Goal: Task Accomplishment & Management: Complete application form

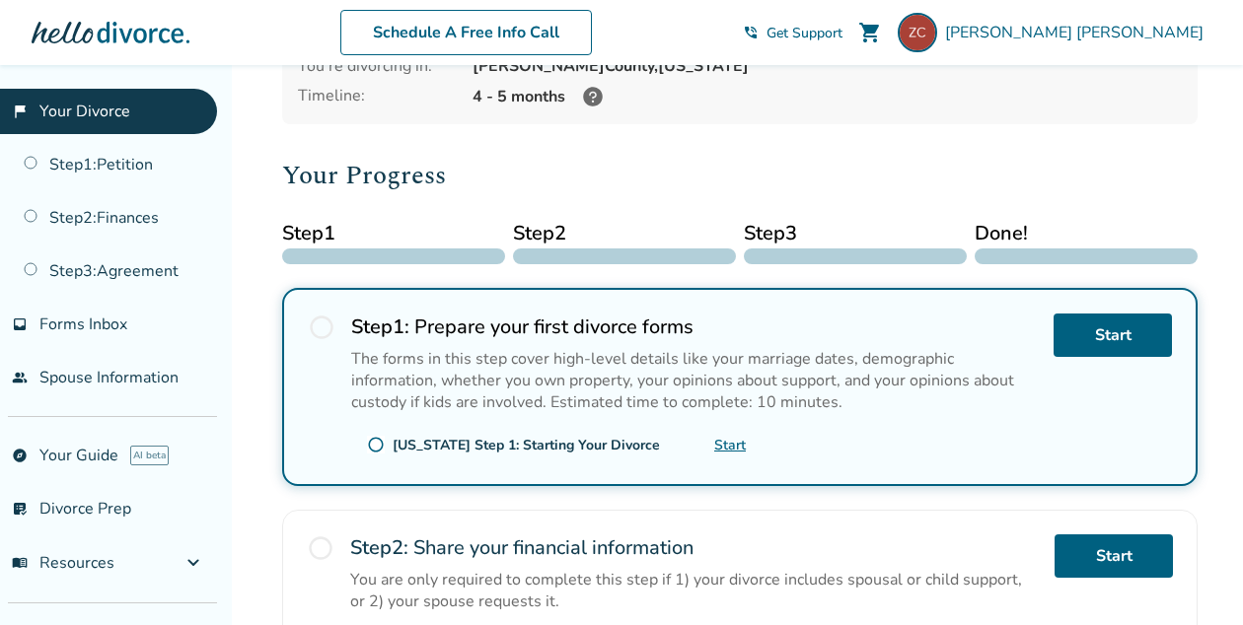
scroll to position [180, 0]
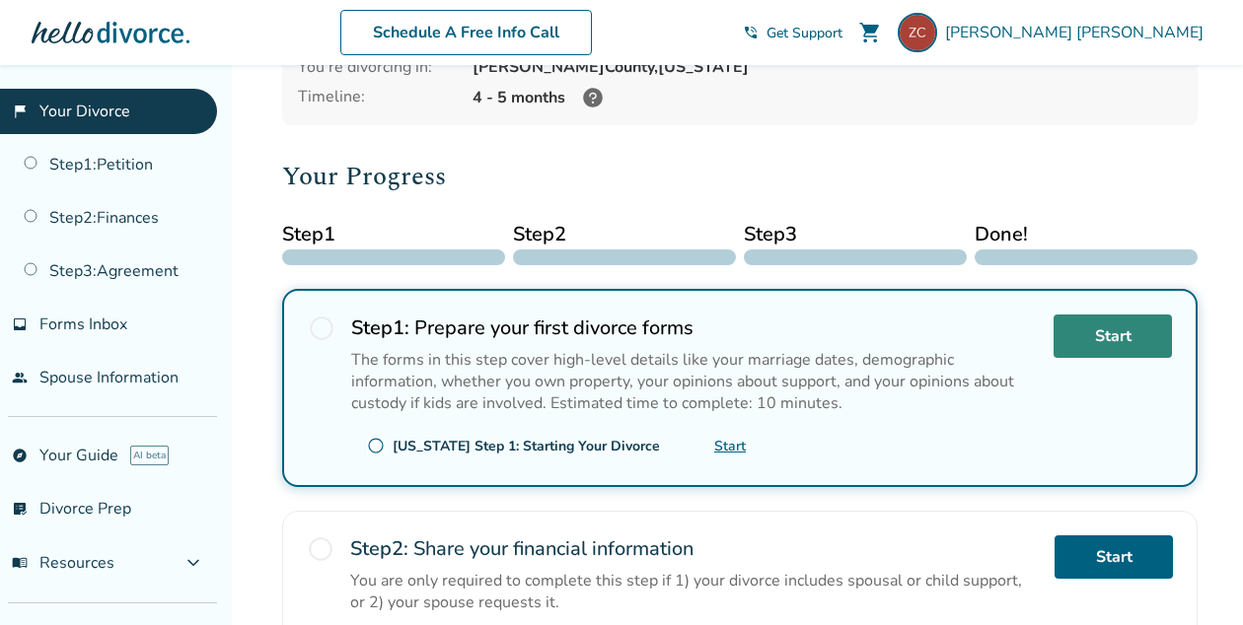
click at [1121, 334] on link "Start" at bounding box center [1113, 336] width 118 height 43
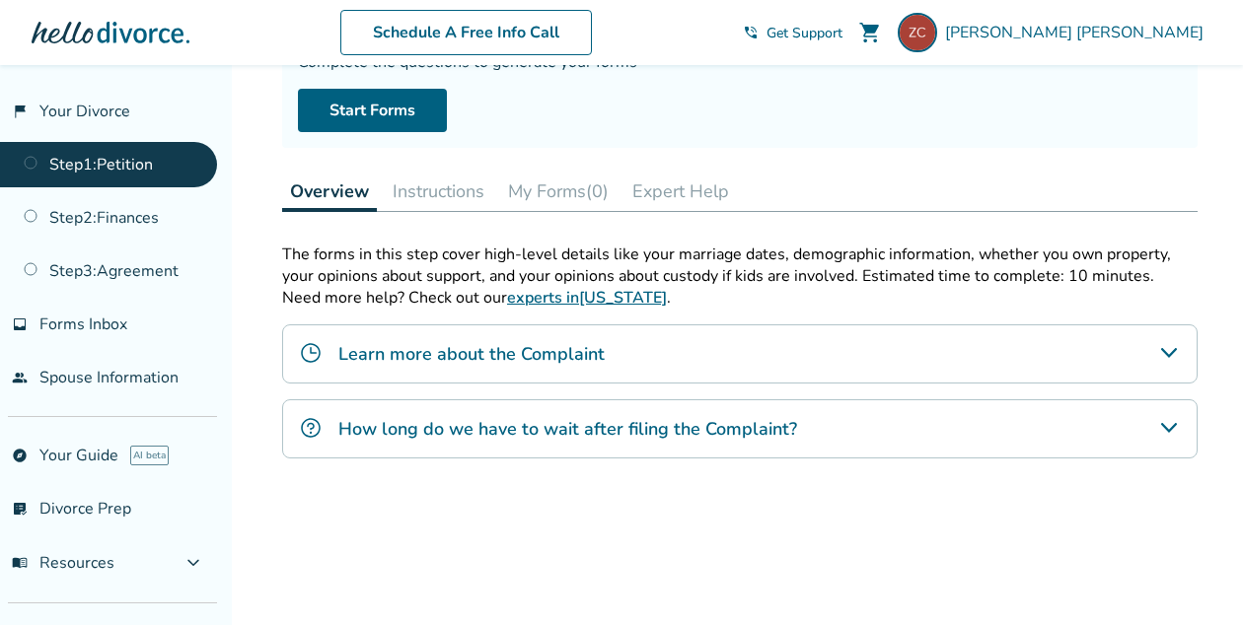
scroll to position [202, 0]
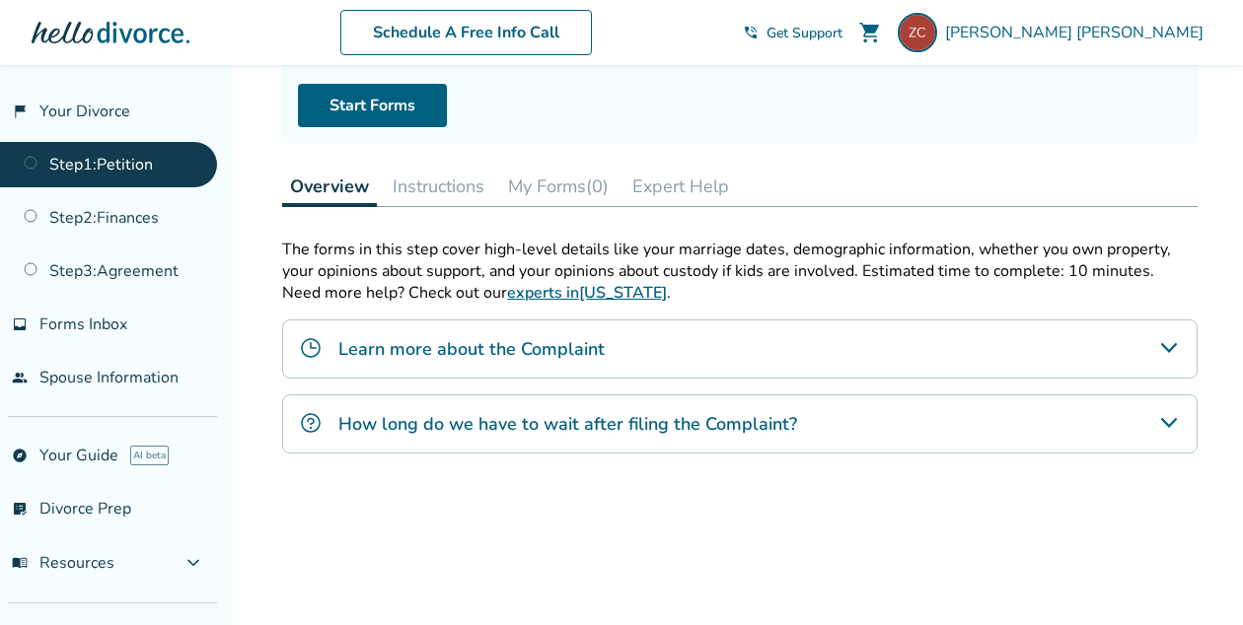
click at [1160, 359] on div "Learn more about the Complaint" at bounding box center [739, 349] width 915 height 59
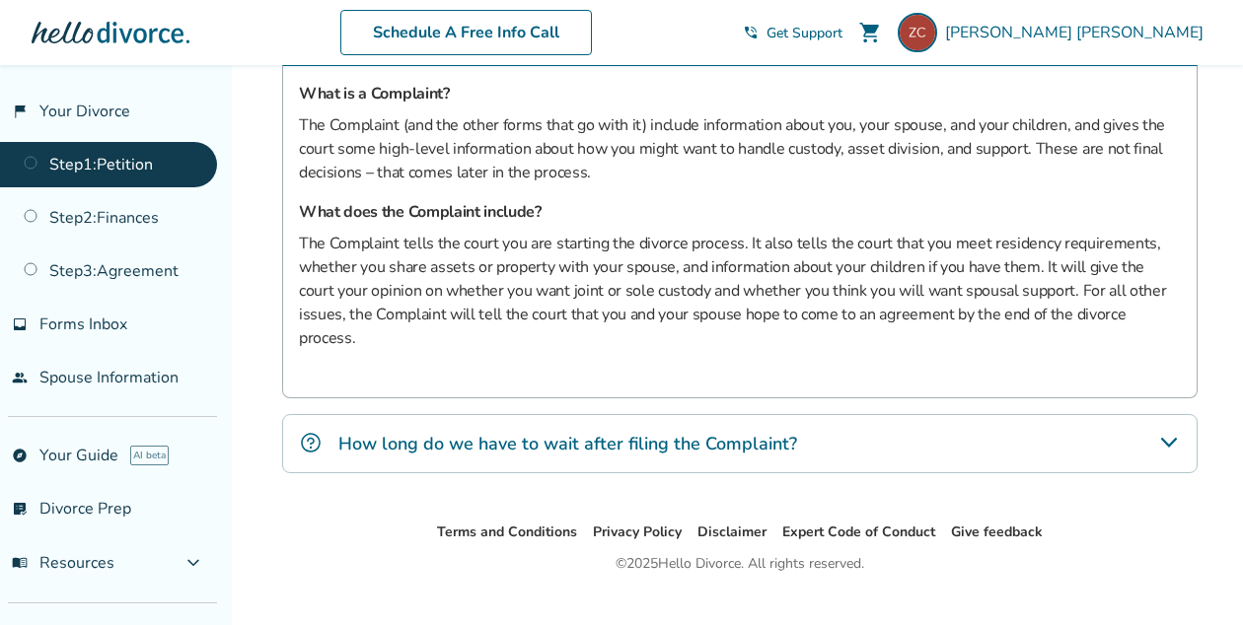
scroll to position [523, 0]
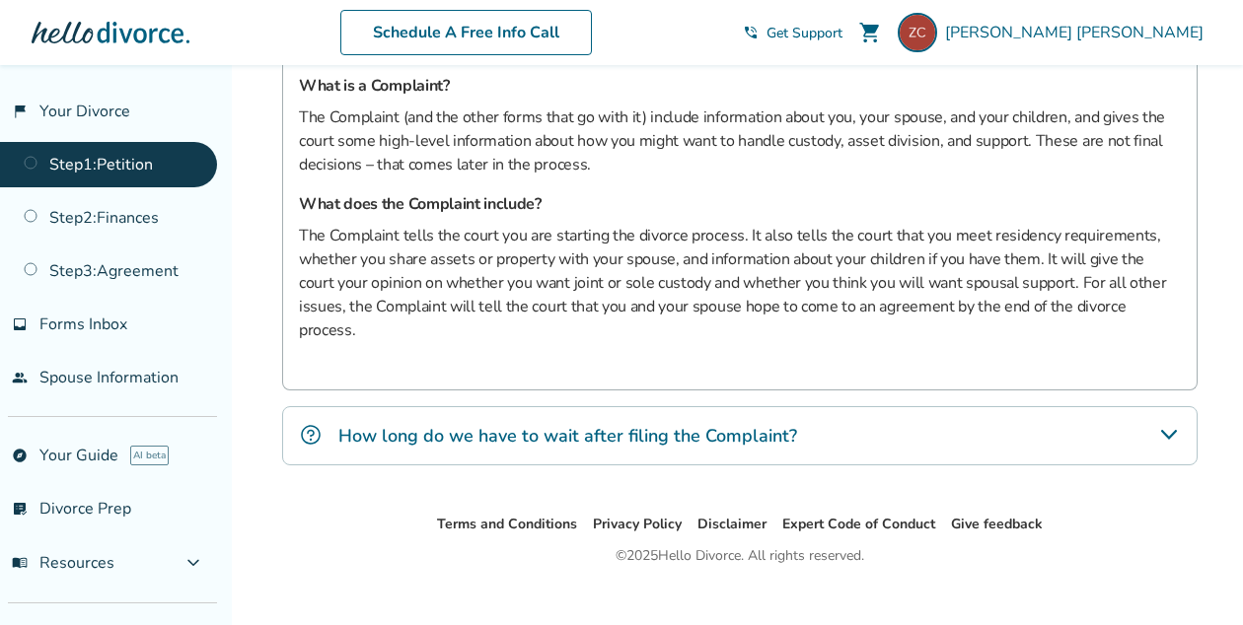
click at [1153, 406] on div "How long do we have to wait after filing the Complaint?" at bounding box center [739, 435] width 915 height 59
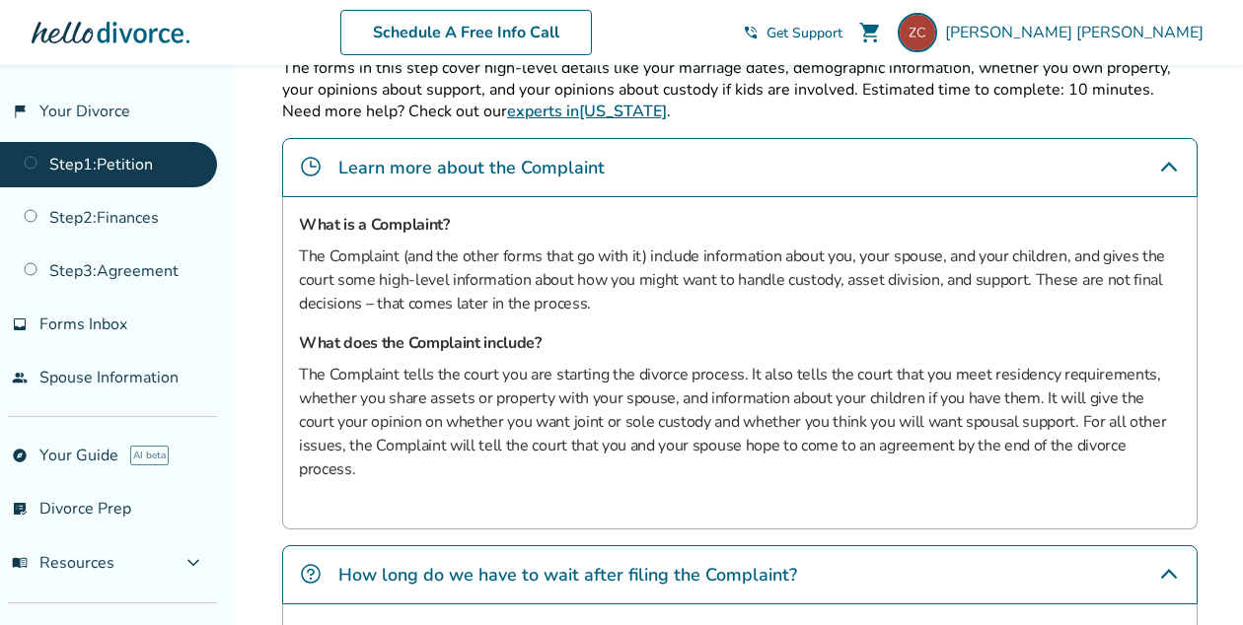
scroll to position [0, 0]
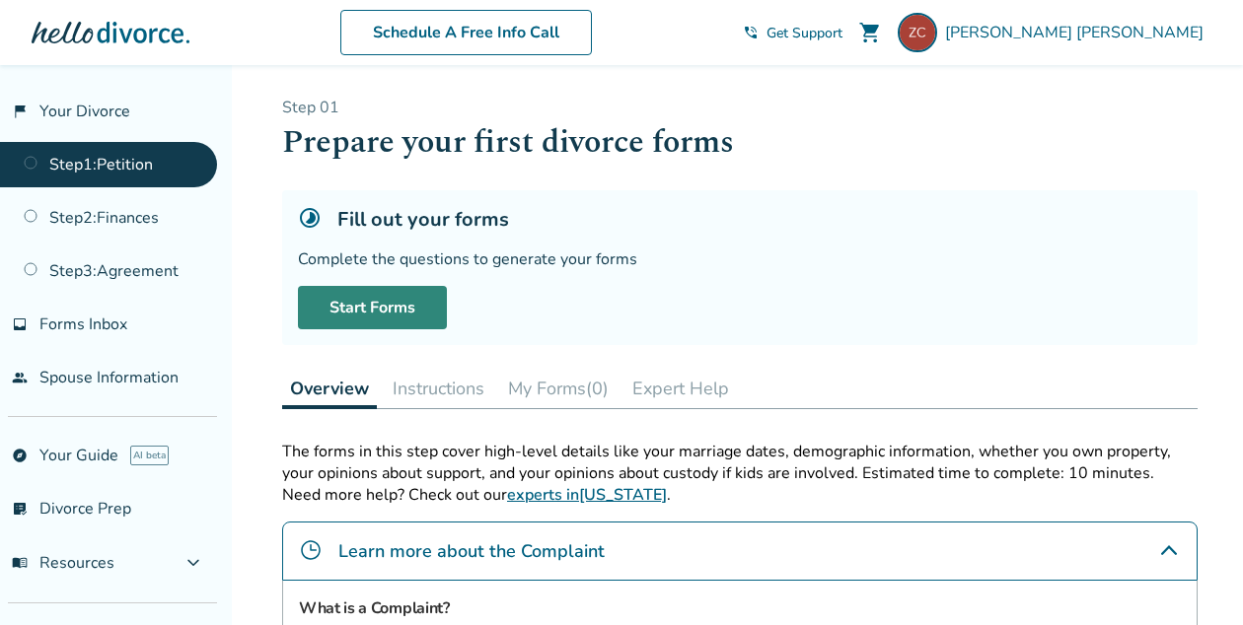
click at [405, 313] on link "Start Forms" at bounding box center [372, 307] width 149 height 43
